Goal: Task Accomplishment & Management: Complete application form

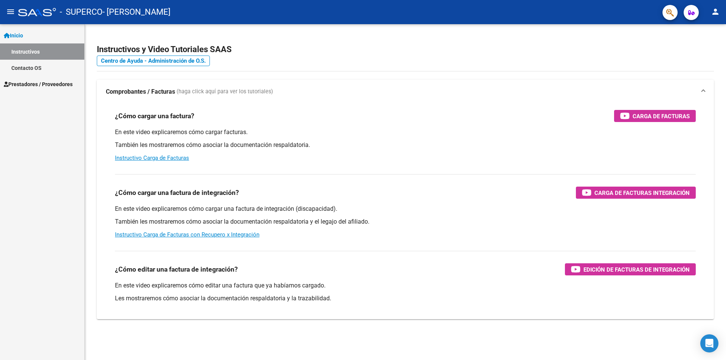
click at [55, 87] on span "Prestadores / Proveedores" at bounding box center [38, 84] width 69 height 8
click at [53, 67] on link "Facturas - Listado/Carga" at bounding box center [42, 68] width 84 height 16
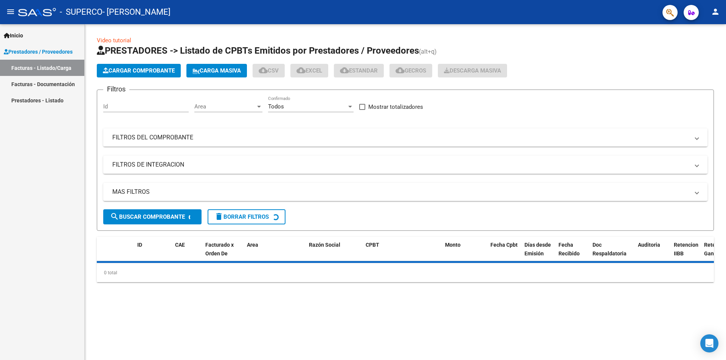
click at [147, 65] on button "Cargar Comprobante" at bounding box center [139, 71] width 84 height 14
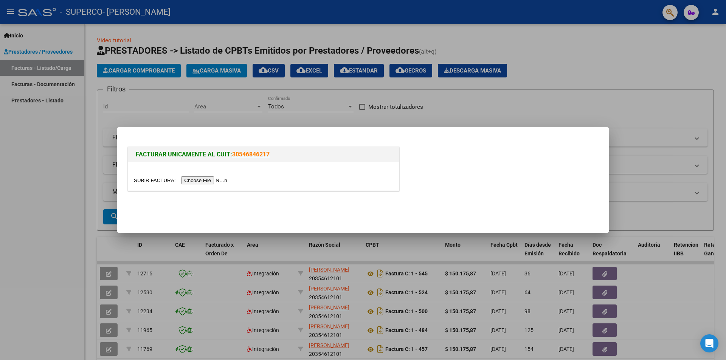
click at [192, 180] on input "file" at bounding box center [182, 180] width 96 height 8
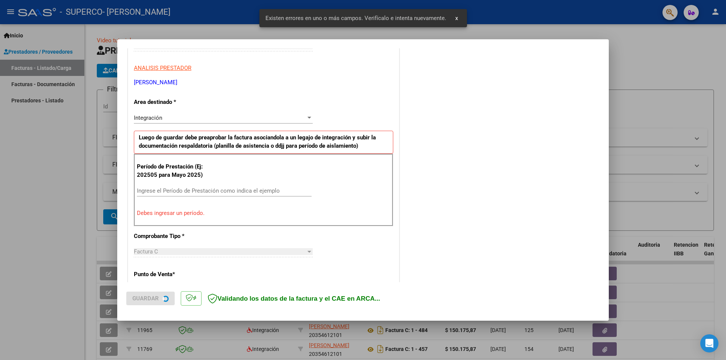
scroll to position [132, 0]
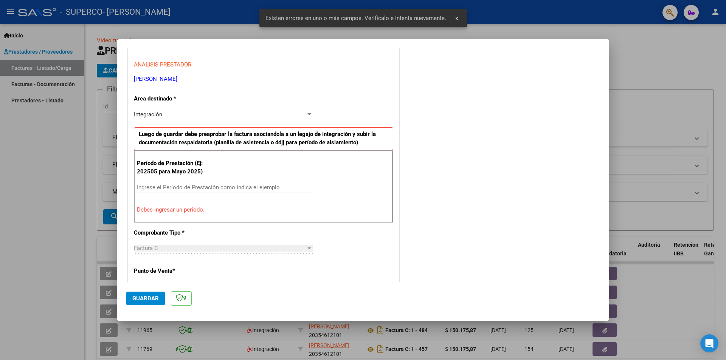
click at [150, 184] on input "Ingrese el Período de Prestación como indica el ejemplo" at bounding box center [224, 187] width 175 height 7
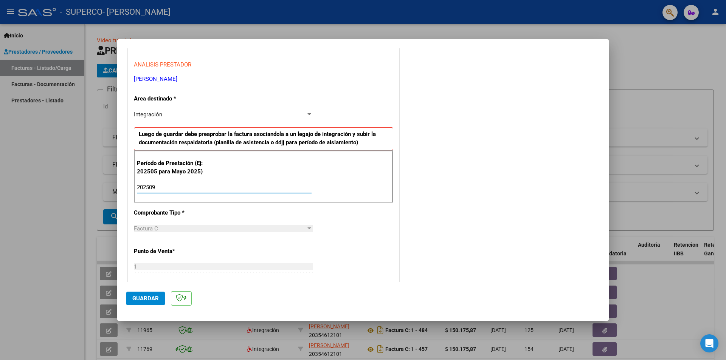
type input "202509"
click at [136, 299] on span "Guardar" at bounding box center [145, 298] width 26 height 7
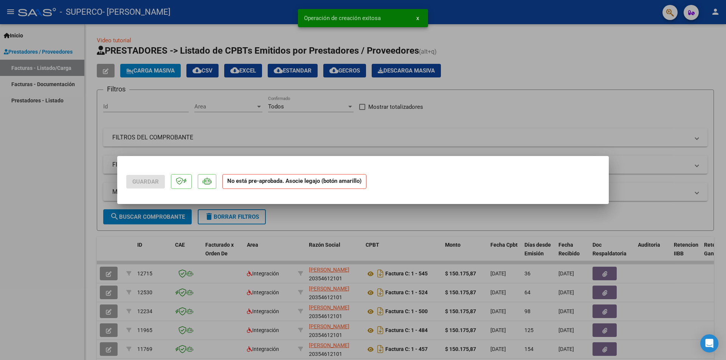
scroll to position [0, 0]
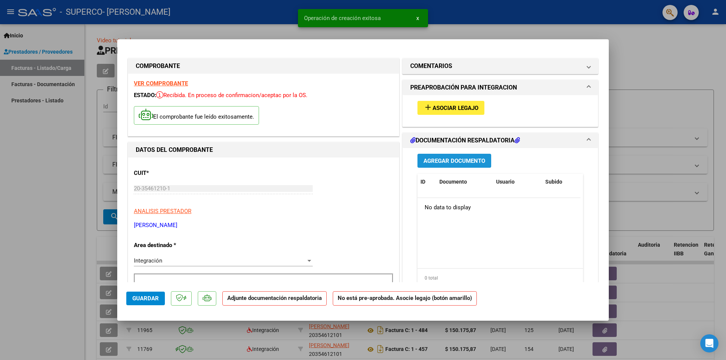
click at [440, 163] on span "Agregar Documento" at bounding box center [454, 161] width 62 height 7
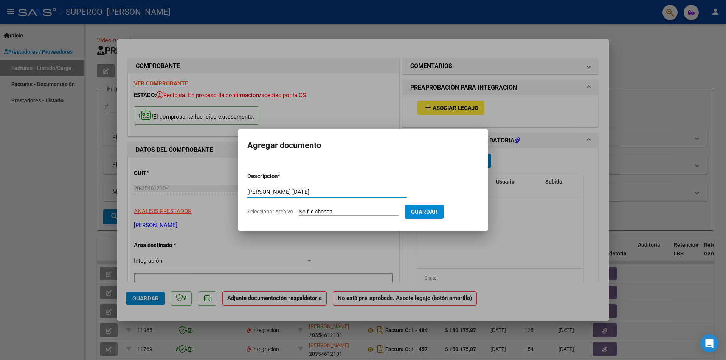
type input "[PERSON_NAME] [DATE]"
click at [317, 211] on input "Seleccionar Archivo" at bounding box center [349, 212] width 100 height 7
type input "C:\fakepath\asis [DATE] [PERSON_NAME].pdf"
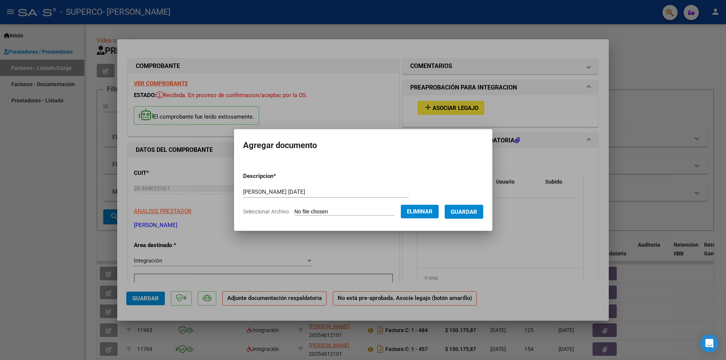
click at [444, 212] on app-file-uploader "Seleccionar Archivo Eliminar" at bounding box center [343, 211] width 201 height 7
click at [461, 213] on span "Guardar" at bounding box center [463, 212] width 26 height 7
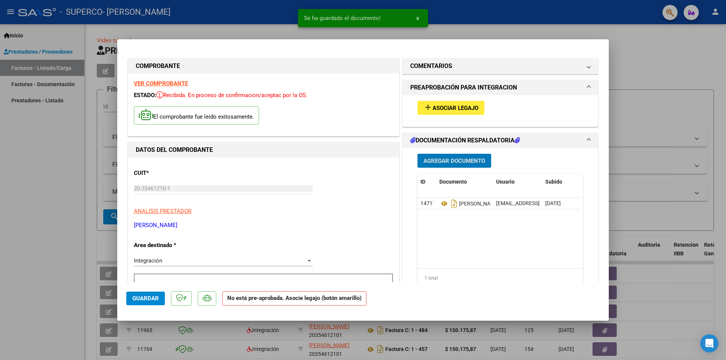
click at [455, 107] on span "Asociar Legajo" at bounding box center [455, 108] width 46 height 7
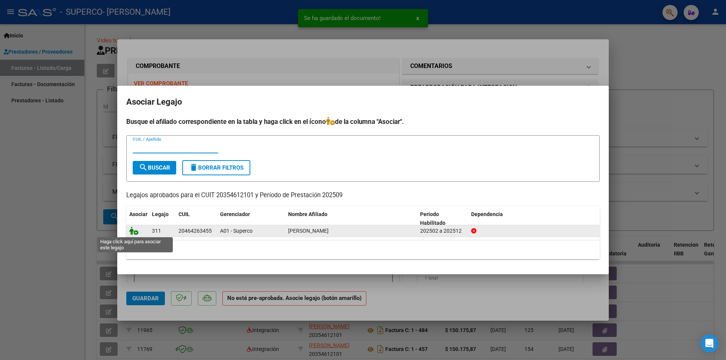
click at [135, 231] on icon at bounding box center [133, 231] width 9 height 8
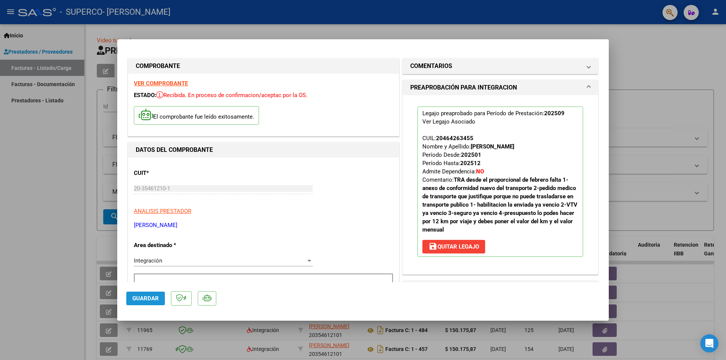
click at [141, 295] on span "Guardar" at bounding box center [145, 298] width 26 height 7
click at [681, 63] on div at bounding box center [363, 180] width 726 height 360
type input "$ 0,00"
